Goal: Transaction & Acquisition: Purchase product/service

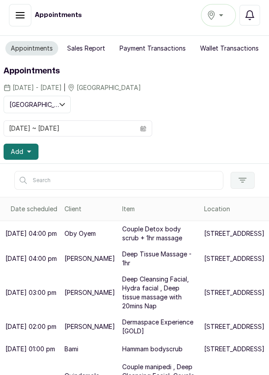
scroll to position [82, 42]
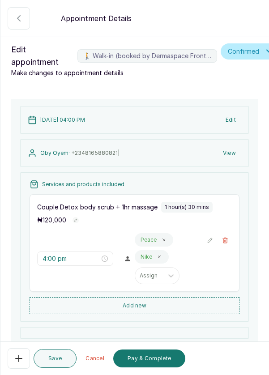
click at [141, 363] on button "Pay & Complete" at bounding box center [149, 359] width 72 height 18
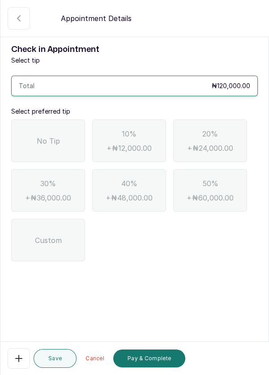
click at [46, 144] on span "No Tip" at bounding box center [48, 141] width 23 height 11
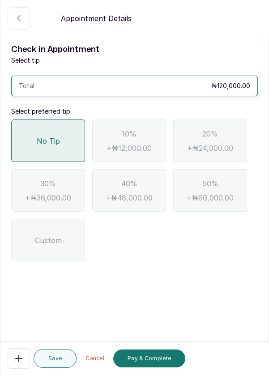
click at [155, 358] on button "Pay & Complete" at bounding box center [149, 359] width 72 height 18
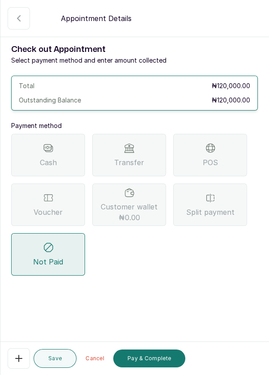
click at [213, 157] on span "POS" at bounding box center [210, 162] width 15 height 11
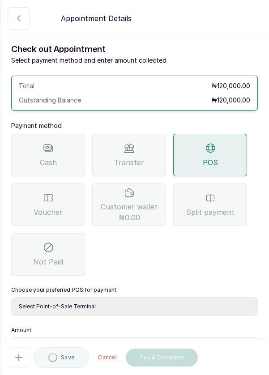
click at [113, 308] on select "Select Point-of-Sale Terminal Pos- Flutterwave Zenith Bank POS - Paga Paga POS …" at bounding box center [134, 306] width 247 height 19
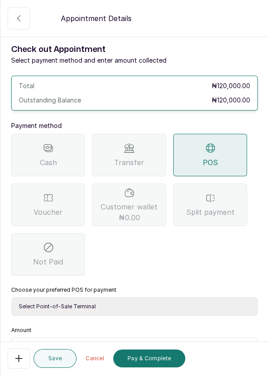
select select "ea021b39-a6bc-4e4d-b5d1-02cb72451b32"
click at [11, 297] on select "Select Point-of-Sale Terminal Pos- Flutterwave Zenith Bank POS - Paga Paga POS …" at bounding box center [134, 306] width 247 height 19
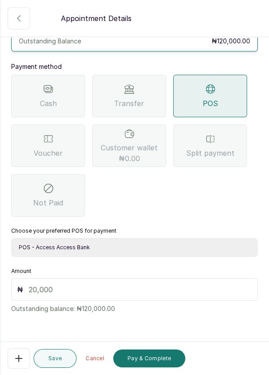
click at [56, 289] on input "text" at bounding box center [140, 289] width 223 height 11
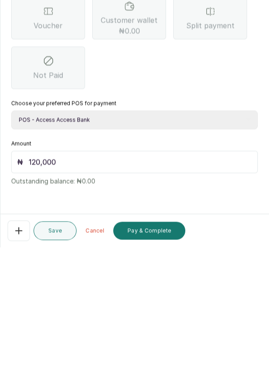
scroll to position [47, 0]
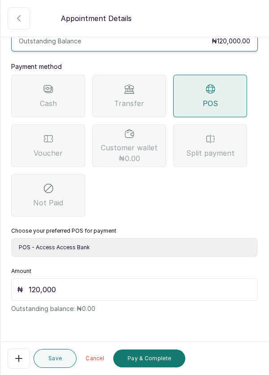
type input "120,000"
click at [146, 361] on button "Pay & Complete" at bounding box center [149, 359] width 72 height 18
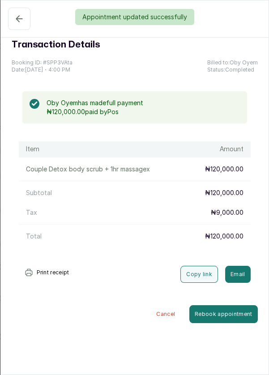
scroll to position [49, 0]
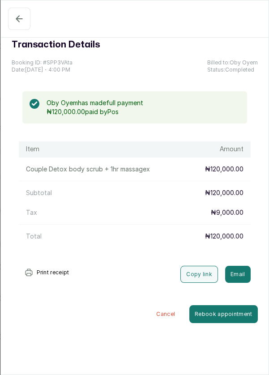
click at [16, 24] on icon "button" at bounding box center [19, 18] width 11 height 11
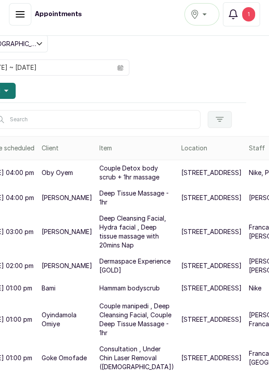
scroll to position [82, 0]
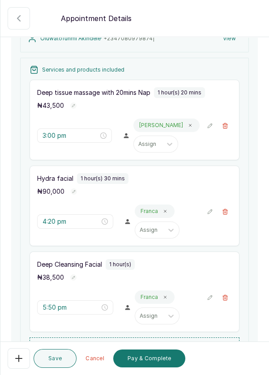
scroll to position [275, 0]
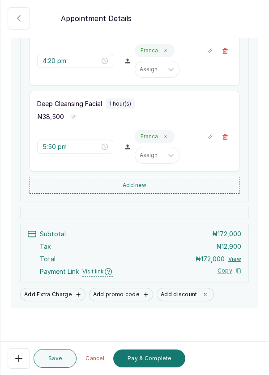
click at [150, 362] on button "Pay & Complete" at bounding box center [149, 359] width 72 height 18
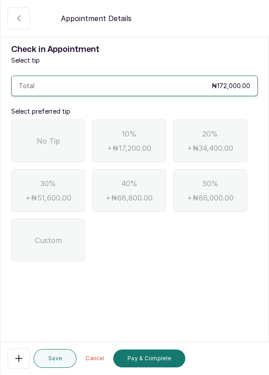
click at [47, 143] on span "No Tip" at bounding box center [48, 141] width 23 height 11
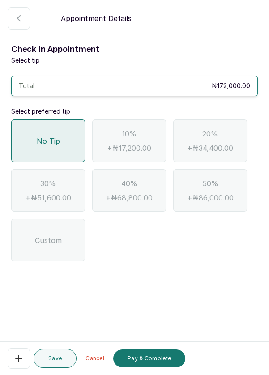
scroll to position [0, 0]
click at [154, 361] on button "Pay & Complete" at bounding box center [149, 359] width 72 height 18
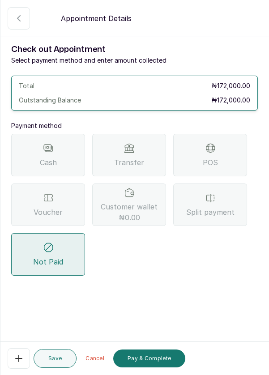
click at [205, 158] on span "POS" at bounding box center [210, 162] width 15 height 11
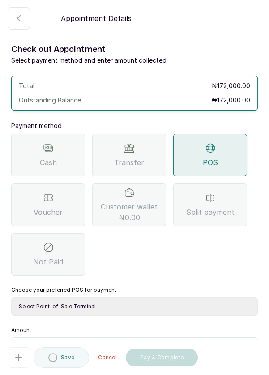
click at [147, 310] on select "Select Point-of-Sale Terminal Pos- Flutterwave Zenith Bank POS - Paga Paga POS …" at bounding box center [134, 306] width 247 height 19
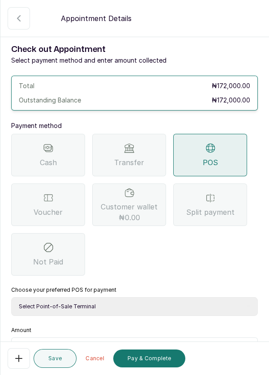
select select "ea021b39-a6bc-4e4d-b5d1-02cb72451b32"
click at [11, 297] on select "Select Point-of-Sale Terminal Pos- Flutterwave Zenith Bank POS - Paga Paga POS …" at bounding box center [134, 306] width 247 height 19
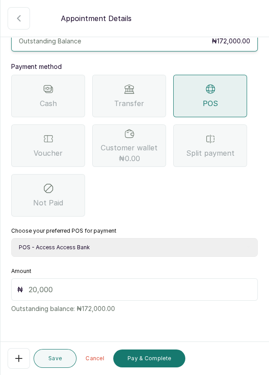
click at [121, 292] on input "text" at bounding box center [140, 289] width 223 height 11
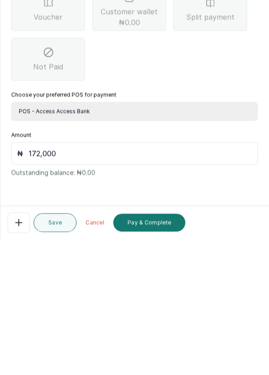
scroll to position [43, 0]
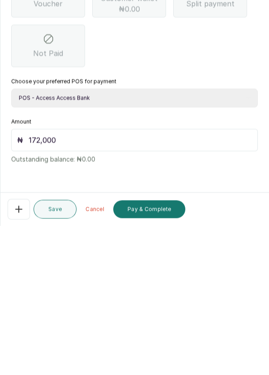
type input "172,000"
click at [143, 366] on button "Pay & Complete" at bounding box center [149, 359] width 72 height 18
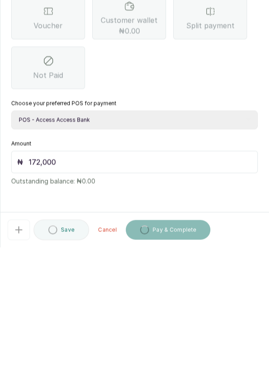
scroll to position [49, 0]
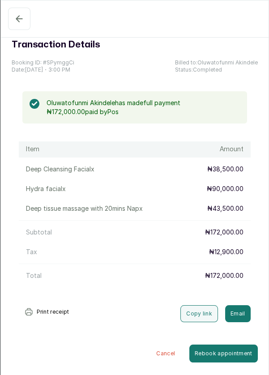
click at [26, 10] on button "Completed" at bounding box center [19, 19] width 22 height 22
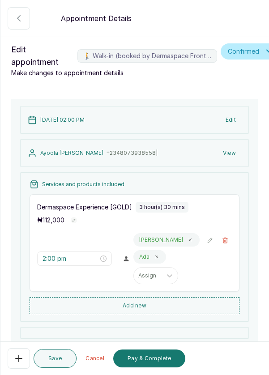
click at [153, 362] on button "Pay & Complete" at bounding box center [149, 359] width 72 height 18
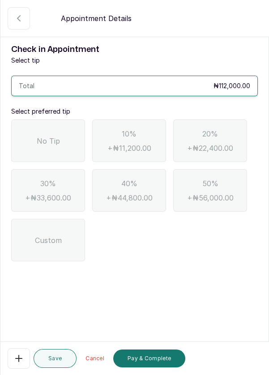
click at [52, 136] on span "No Tip" at bounding box center [48, 141] width 23 height 11
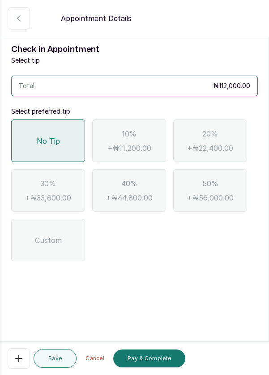
click at [146, 367] on button "Pay & Complete" at bounding box center [149, 359] width 72 height 18
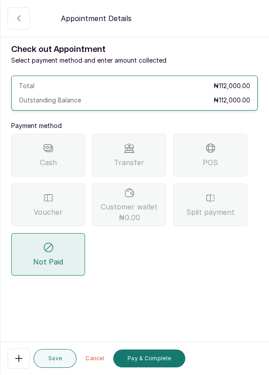
click at [53, 196] on icon at bounding box center [48, 197] width 11 height 11
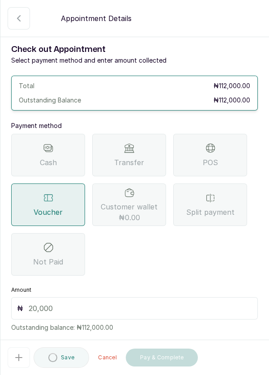
click at [103, 307] on input "text" at bounding box center [140, 308] width 223 height 11
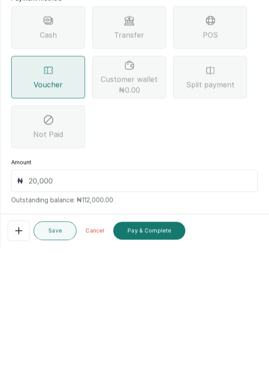
scroll to position [43, 0]
type input "112"
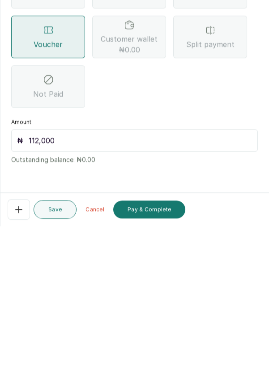
scroll to position [49, 0]
type input "112,000"
click at [156, 362] on button "Pay & Complete" at bounding box center [149, 359] width 72 height 18
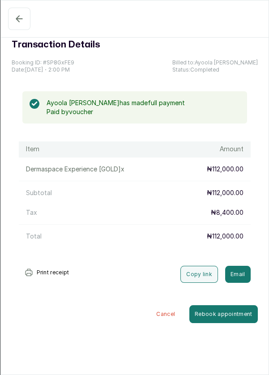
click at [20, 25] on button "Completed" at bounding box center [19, 19] width 22 height 22
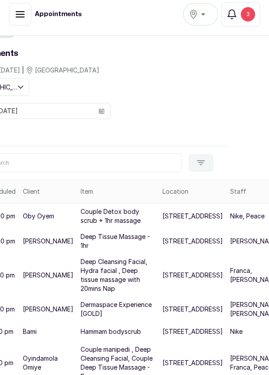
scroll to position [0, 42]
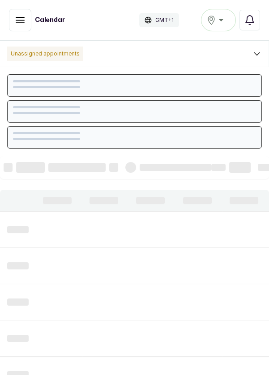
scroll to position [301, 0]
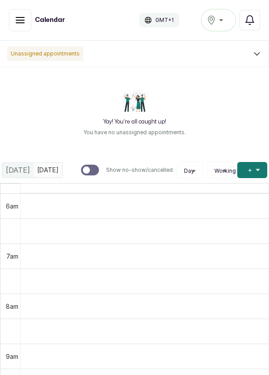
click at [20, 23] on icon "button" at bounding box center [20, 19] width 8 height 5
